Goal: Find specific page/section: Find specific page/section

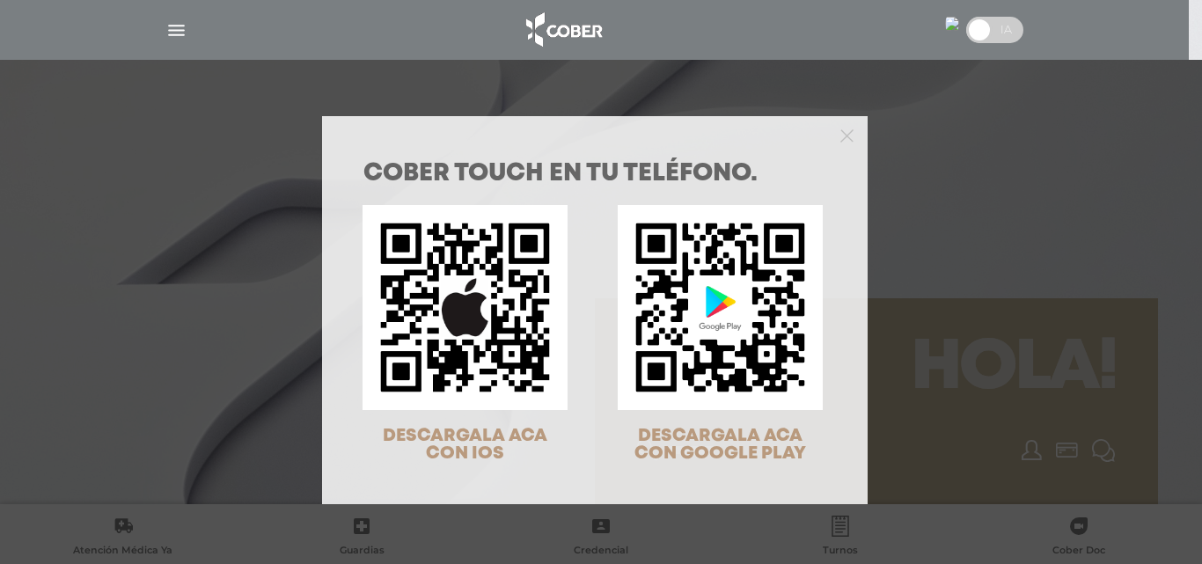
click at [995, 27] on div "COBER TOUCH en tu teléfono. DESCARGALA ACA CON IOS DESCARGALA ACA CON GOOGLE PL…" at bounding box center [601, 282] width 1202 height 564
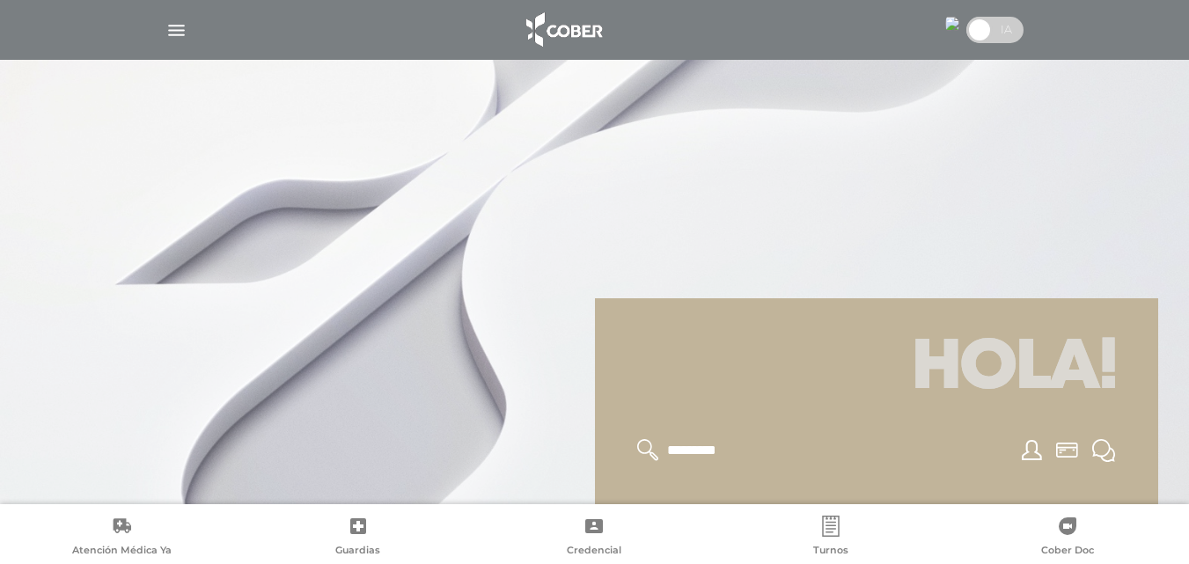
click at [979, 31] on span at bounding box center [979, 30] width 26 height 26
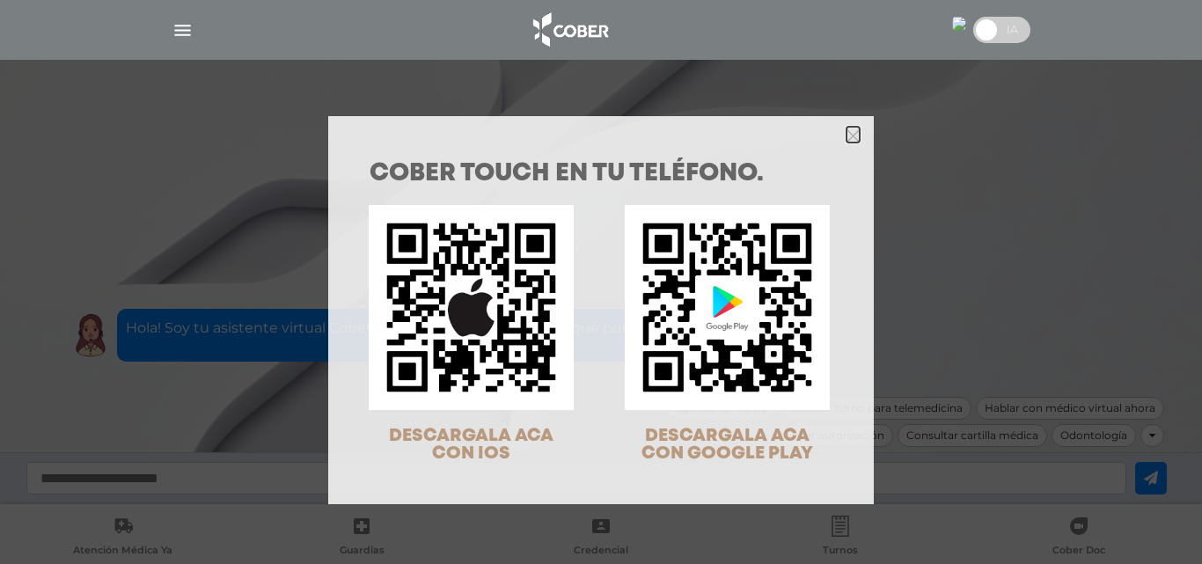
click at [847, 141] on icon "Close" at bounding box center [853, 135] width 13 height 13
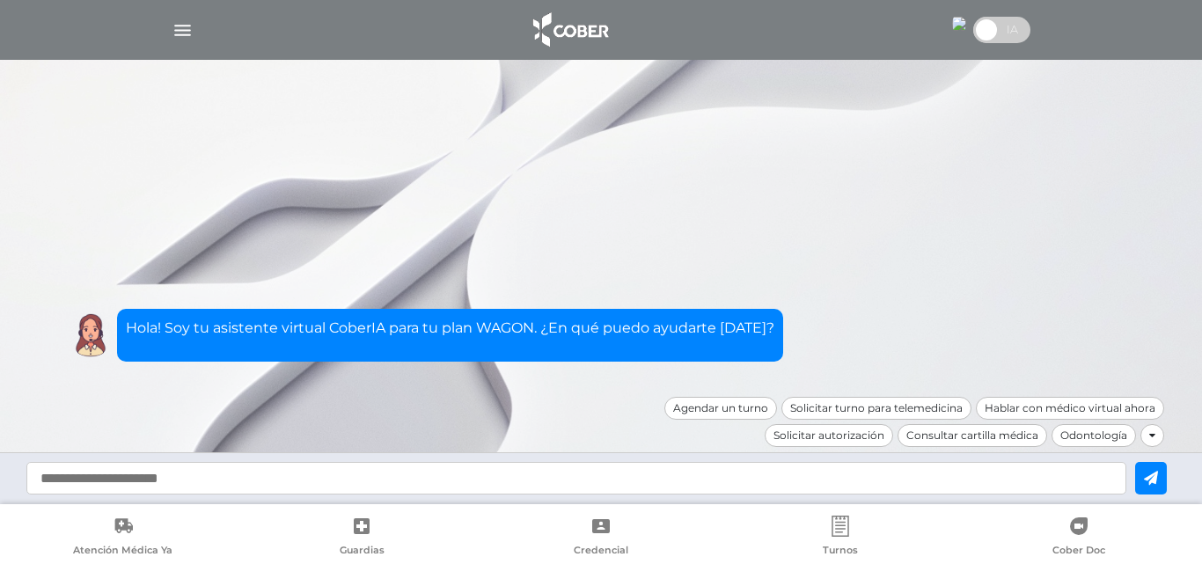
click at [187, 33] on img "button" at bounding box center [183, 30] width 22 height 22
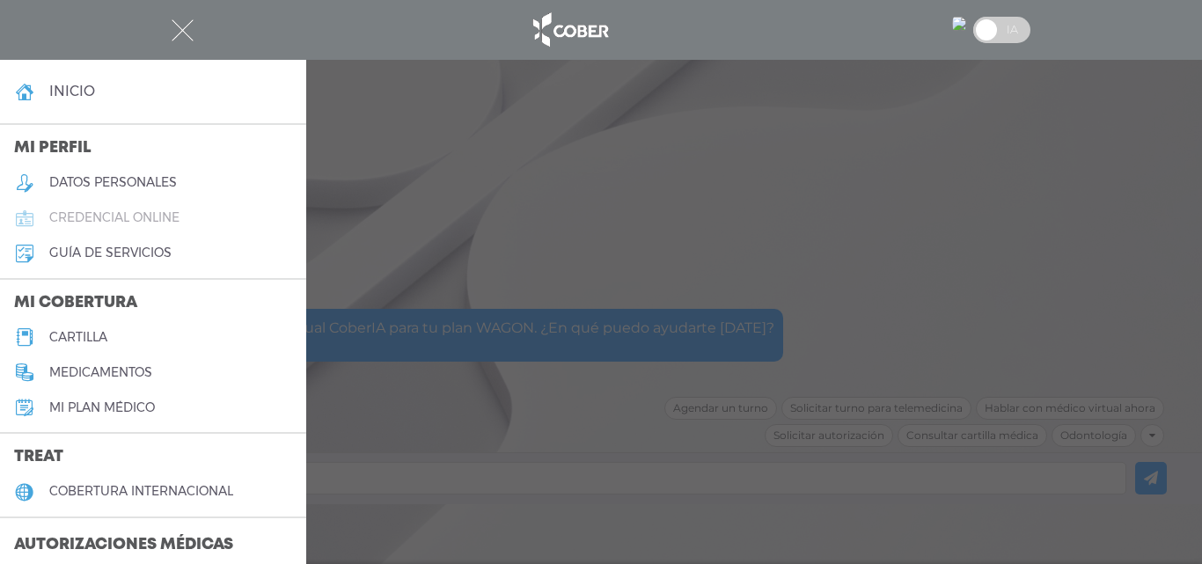
click at [150, 220] on h5 "credencial online" at bounding box center [114, 217] width 130 height 15
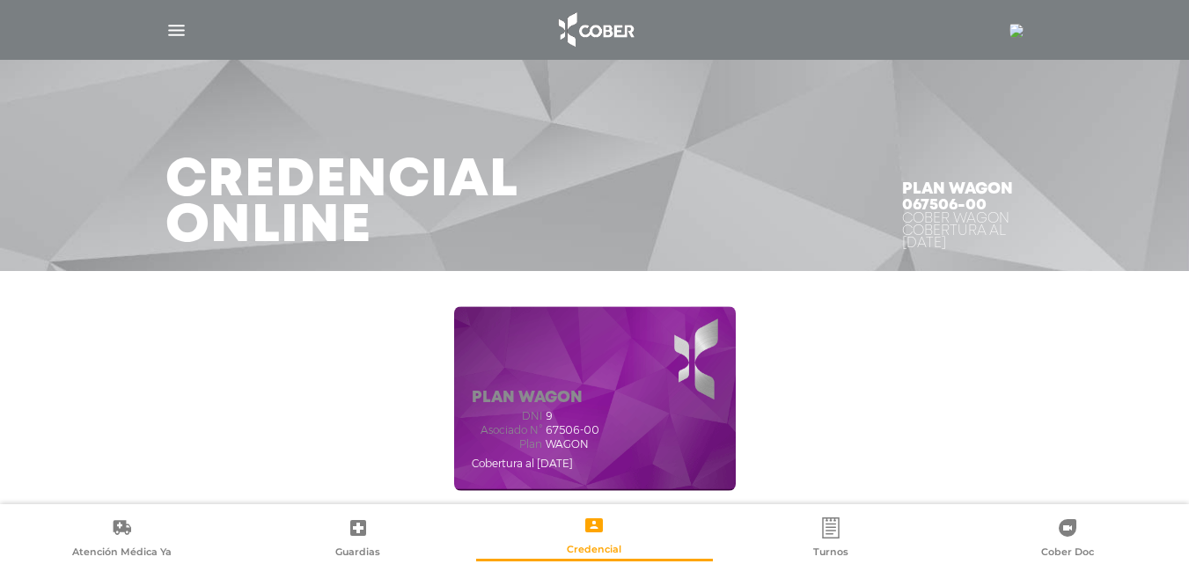
click at [177, 37] on img "button" at bounding box center [176, 30] width 22 height 22
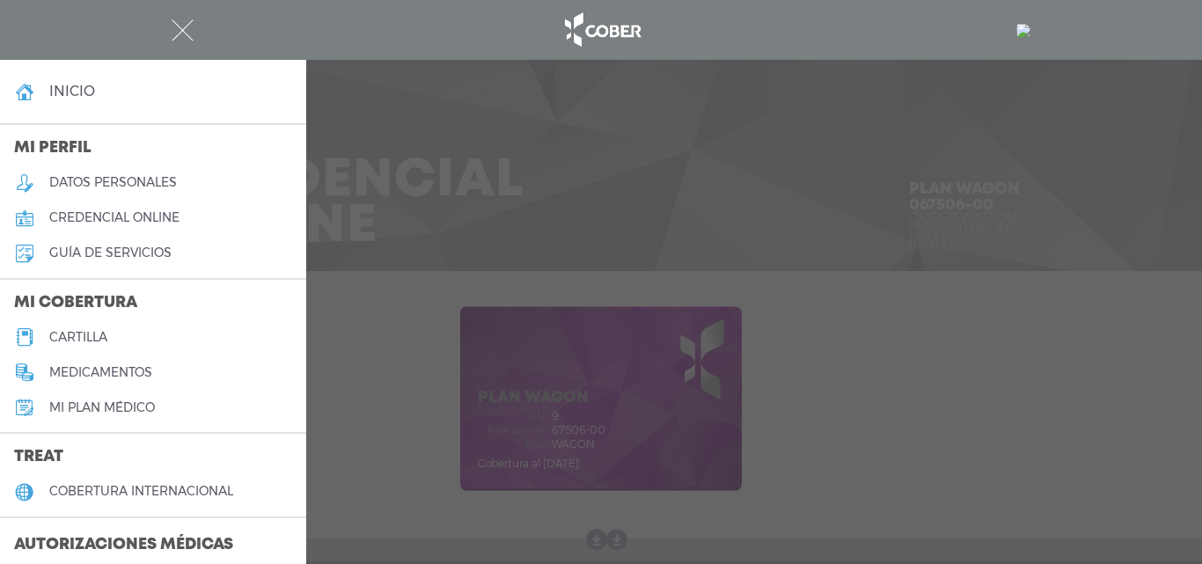
click at [128, 339] on link "cartilla" at bounding box center [153, 336] width 306 height 35
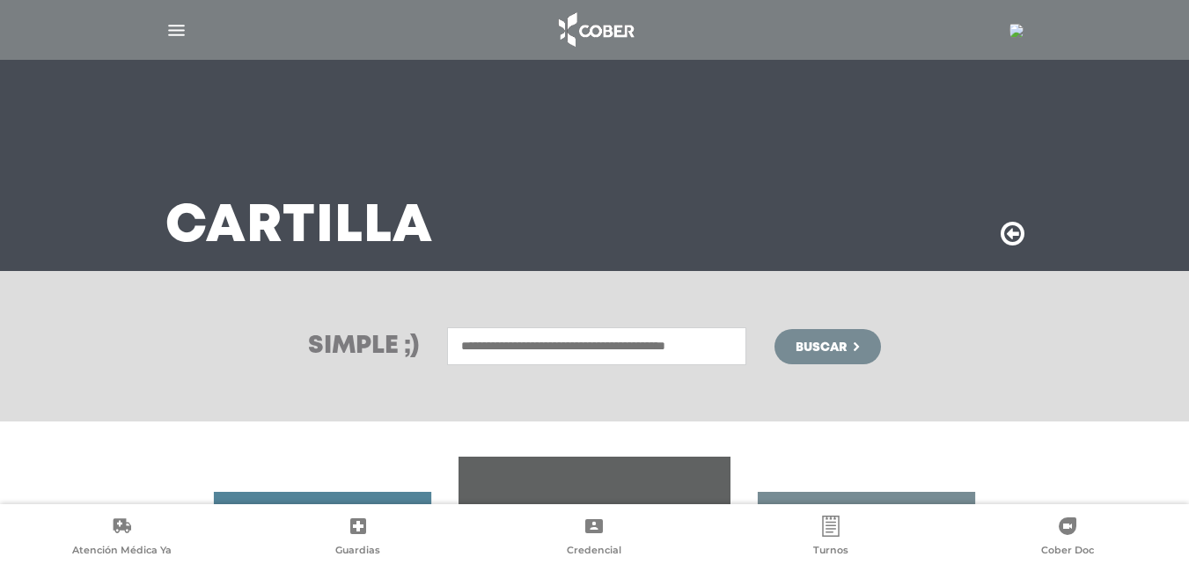
click at [569, 349] on input "text" at bounding box center [596, 346] width 299 height 38
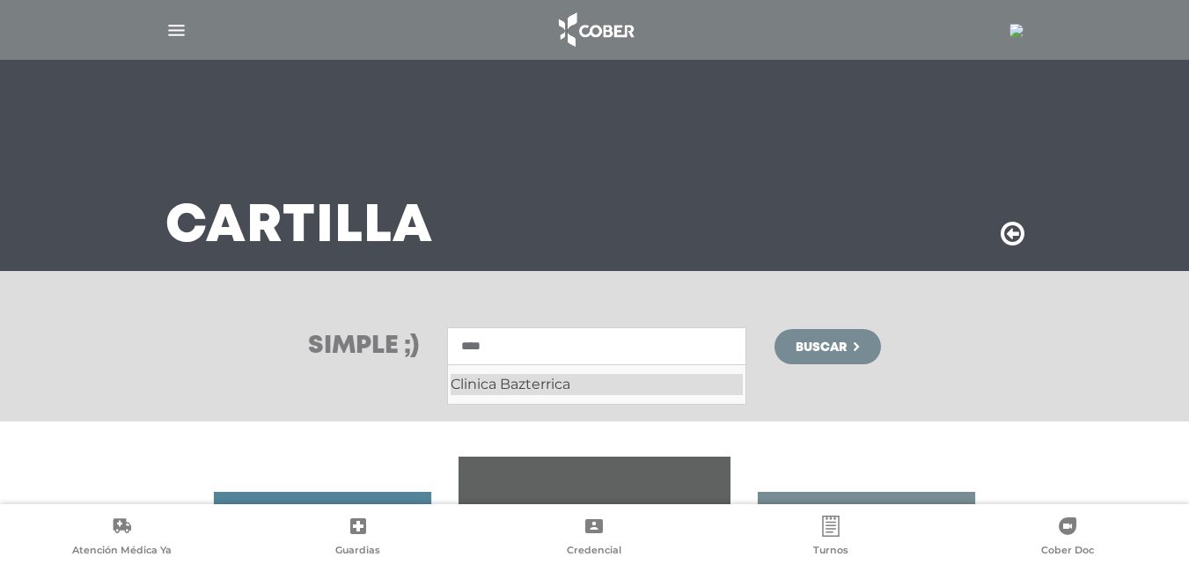
click at [547, 378] on div "Clinica Bazterrica" at bounding box center [597, 384] width 292 height 21
type input "**********"
click at [824, 361] on button "Buscar" at bounding box center [828, 346] width 106 height 35
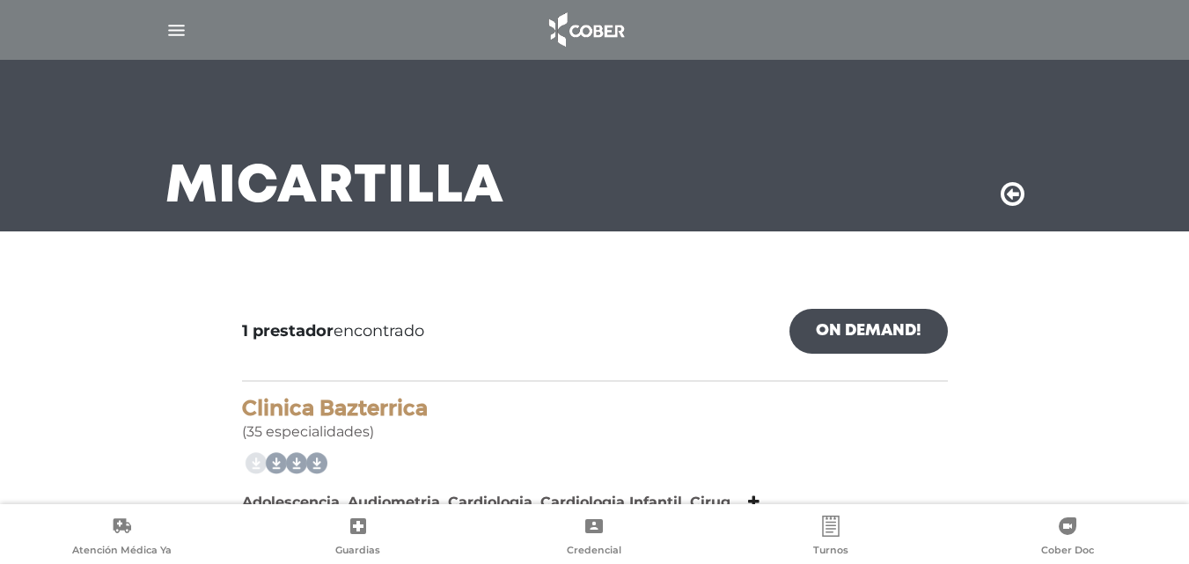
scroll to position [163, 0]
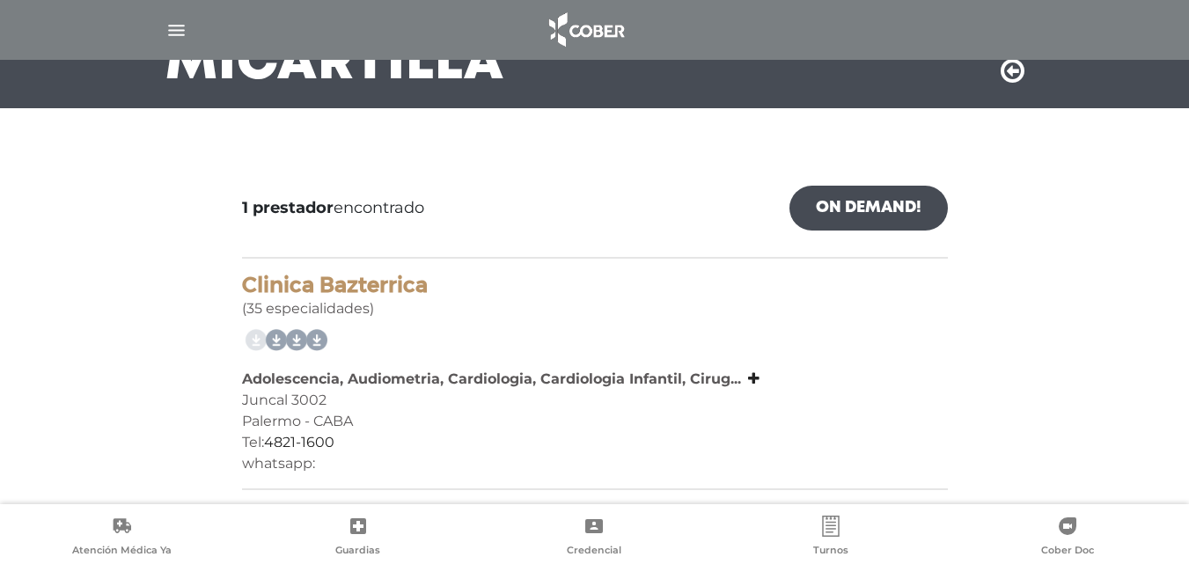
click at [299, 473] on div "Clinica Bazterrica (35 especialidades) Adolescencia, Audiometria, Cardiologia, …" at bounding box center [595, 381] width 706 height 217
click at [294, 462] on div "whatsapp:" at bounding box center [595, 463] width 706 height 21
